Goal: Task Accomplishment & Management: Manage account settings

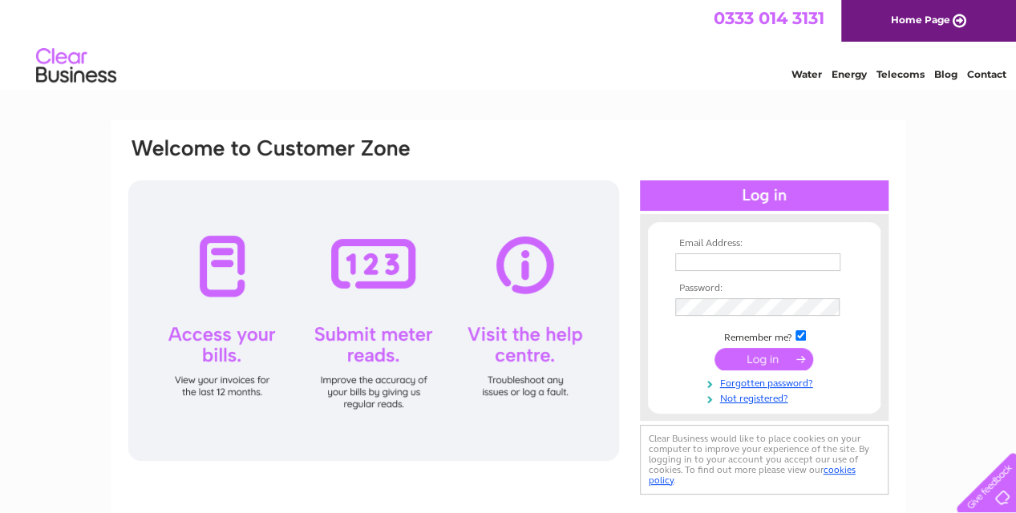
type input "[DOMAIN_NAME][EMAIL_ADDRESS][DOMAIN_NAME]"
click at [769, 360] on input "submit" at bounding box center [764, 359] width 99 height 22
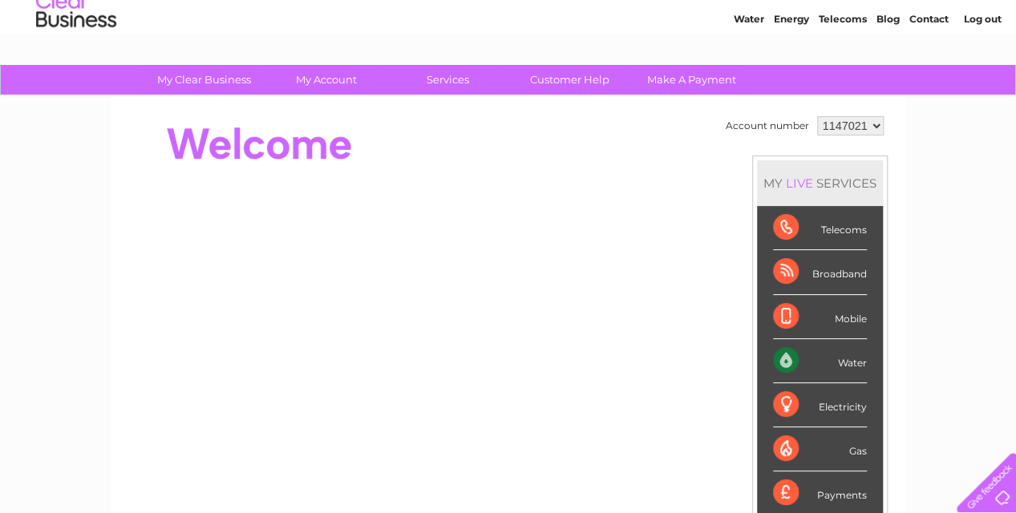
scroll to position [53, 0]
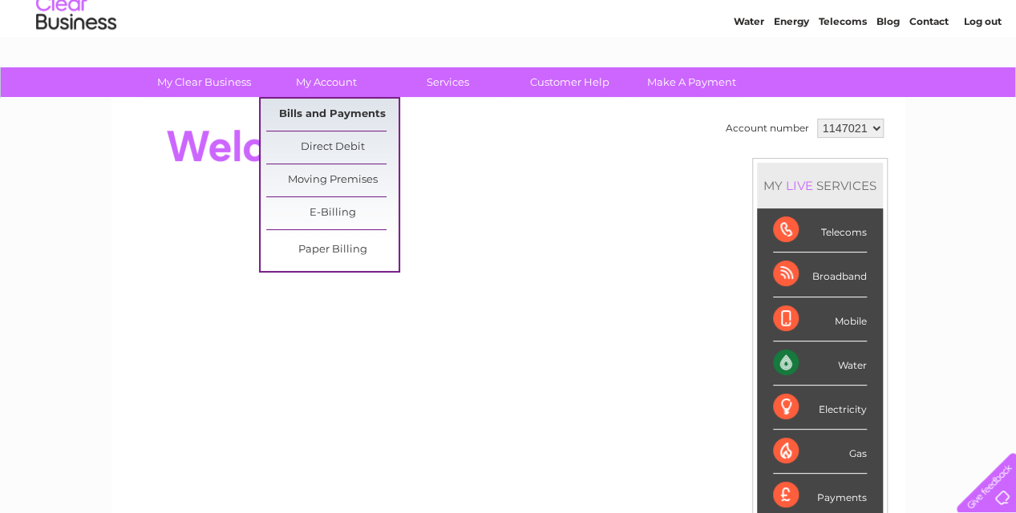
click at [327, 102] on link "Bills and Payments" at bounding box center [332, 115] width 132 height 32
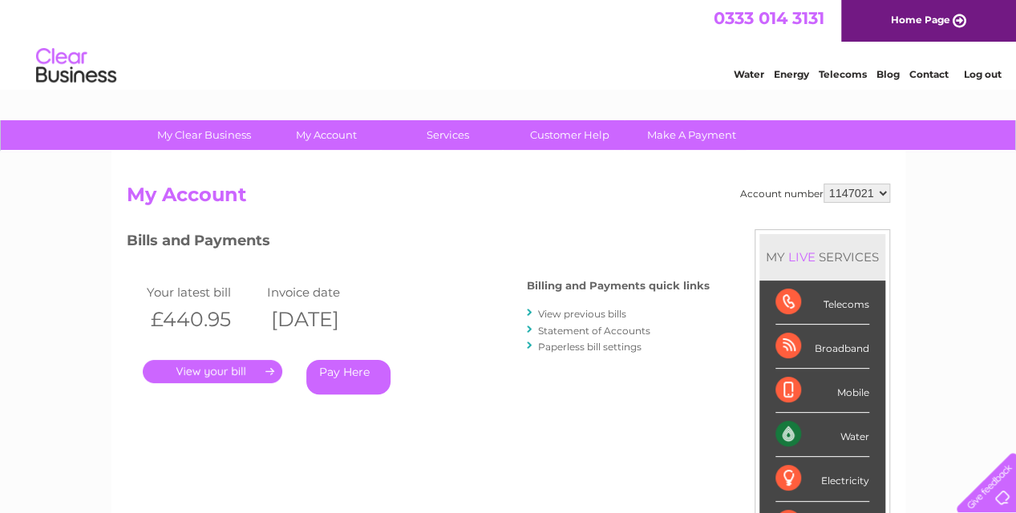
click at [230, 363] on link "." at bounding box center [213, 371] width 140 height 23
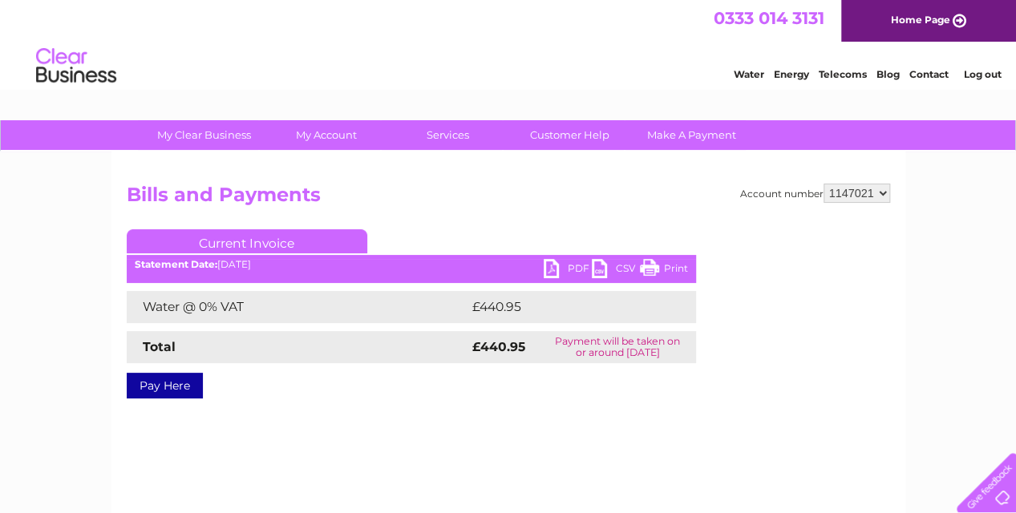
click at [554, 266] on link "PDF" at bounding box center [568, 270] width 48 height 23
